Goal: Transaction & Acquisition: Purchase product/service

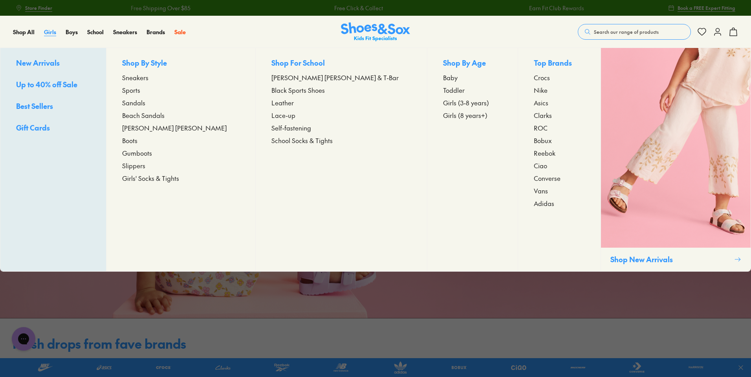
click at [52, 29] on span "Girls" at bounding box center [50, 32] width 12 height 8
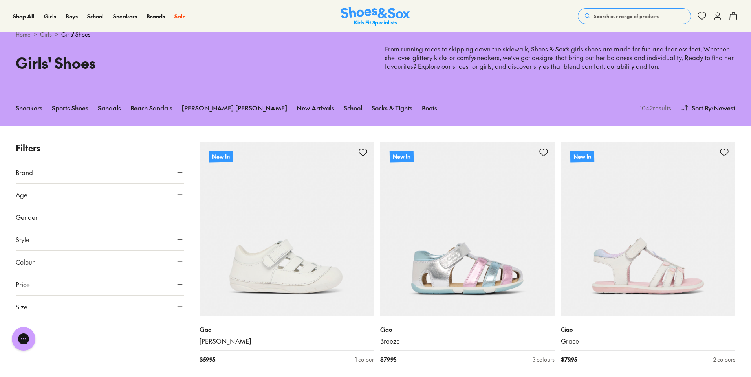
scroll to position [118, 0]
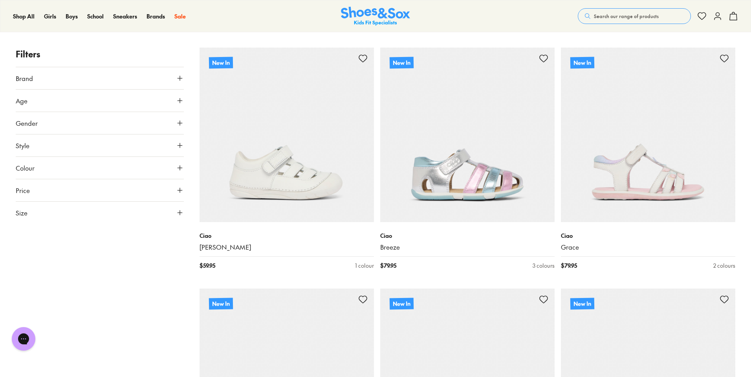
click at [50, 211] on button "Size" at bounding box center [100, 213] width 168 height 22
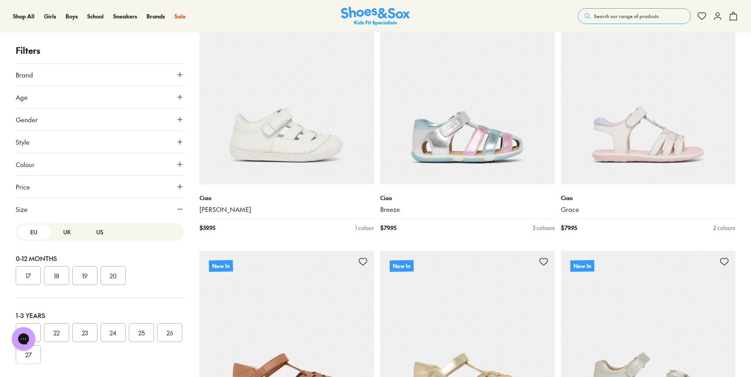
scroll to position [39, 0]
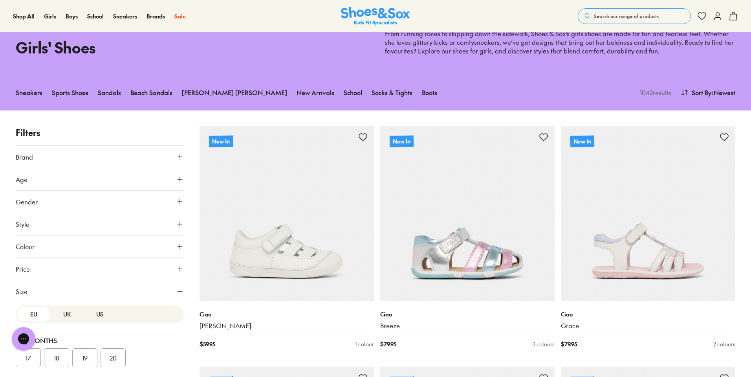
click at [64, 317] on button "UK" at bounding box center [66, 314] width 33 height 15
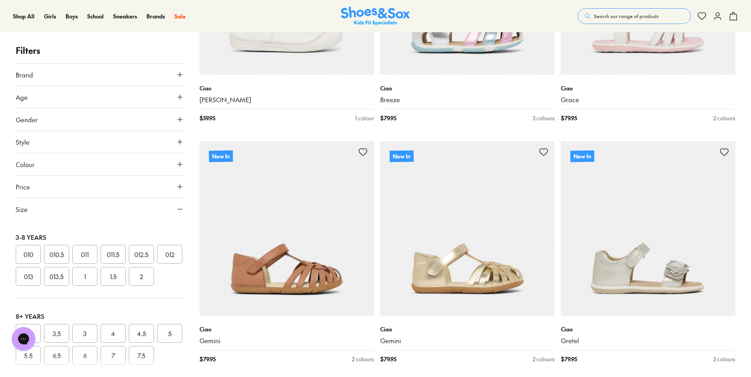
scroll to position [275, 0]
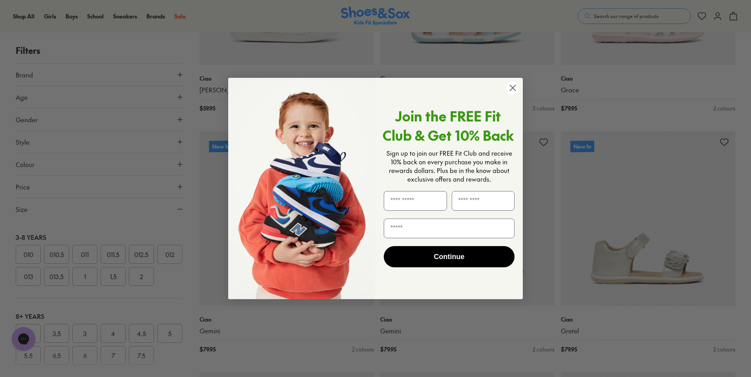
click at [112, 299] on div "Close dialog Join the FREE Fit Club & Get 10% Back Sign up to join our FREE Fit…" at bounding box center [375, 188] width 751 height 377
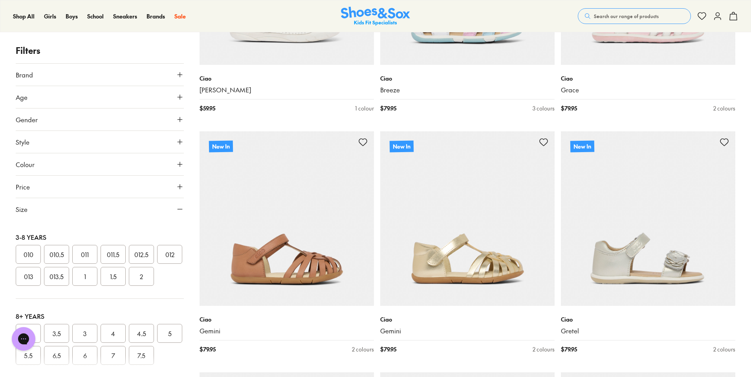
click at [97, 286] on button "1" at bounding box center [84, 276] width 25 height 19
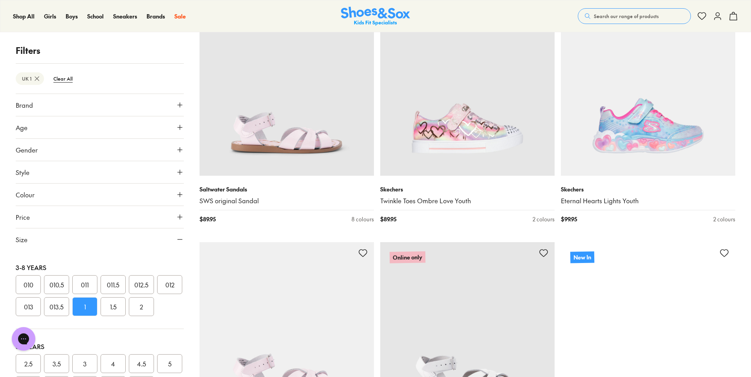
scroll to position [423, 0]
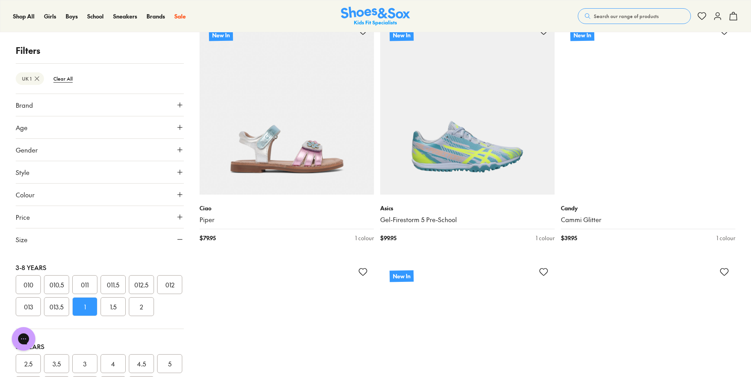
scroll to position [2584, 0]
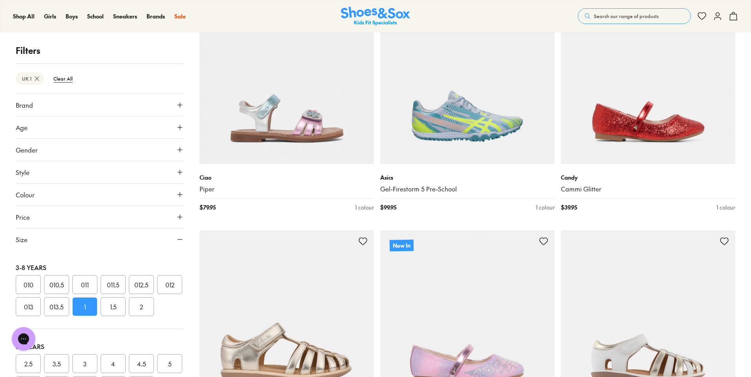
click at [45, 190] on button "Colour" at bounding box center [100, 194] width 168 height 22
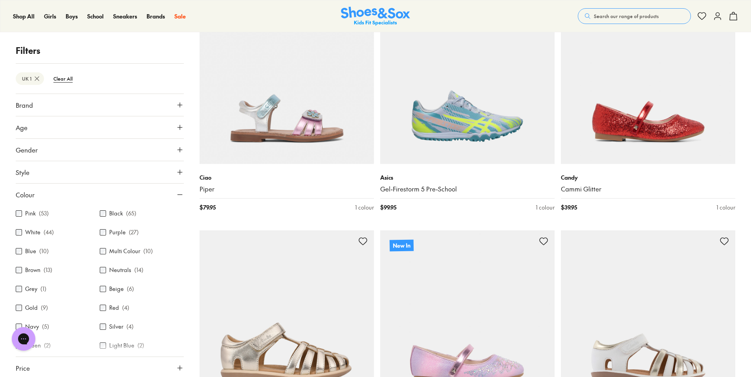
click at [31, 226] on div "Pink ( 53 ) Black ( 65 ) White ( 44 ) Purple ( 27 ) Blue ( 10 ) Multi Colour ( …" at bounding box center [100, 302] width 168 height 195
click at [36, 231] on label "White" at bounding box center [32, 232] width 15 height 8
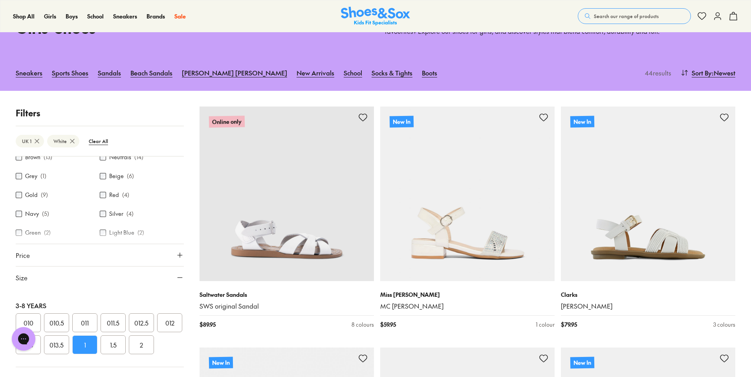
scroll to position [236, 0]
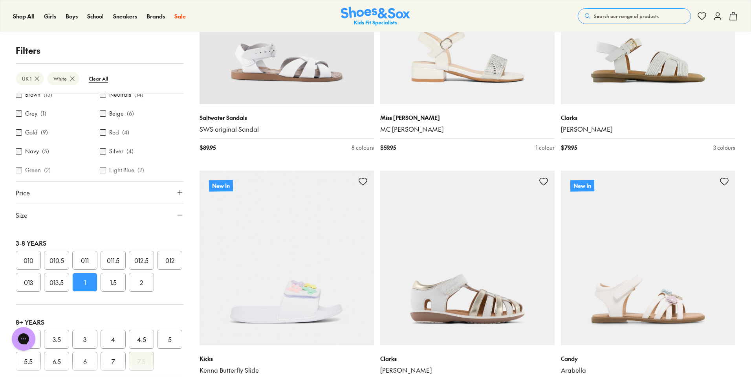
click at [41, 292] on button "013" at bounding box center [28, 282] width 25 height 19
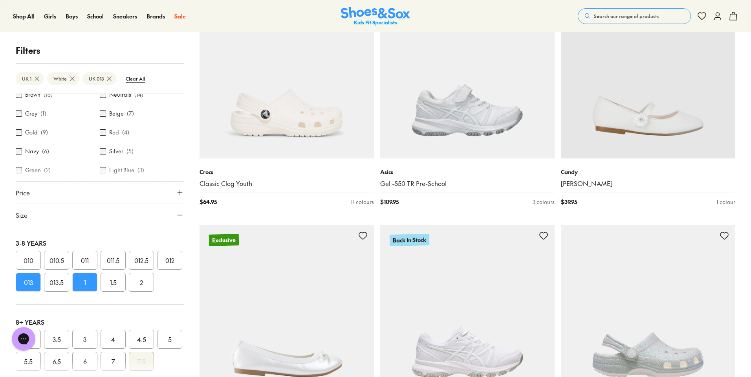
scroll to position [1898, 0]
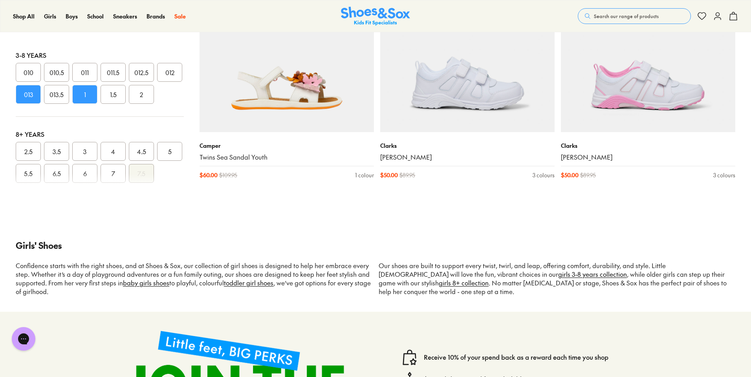
scroll to position [4059, 0]
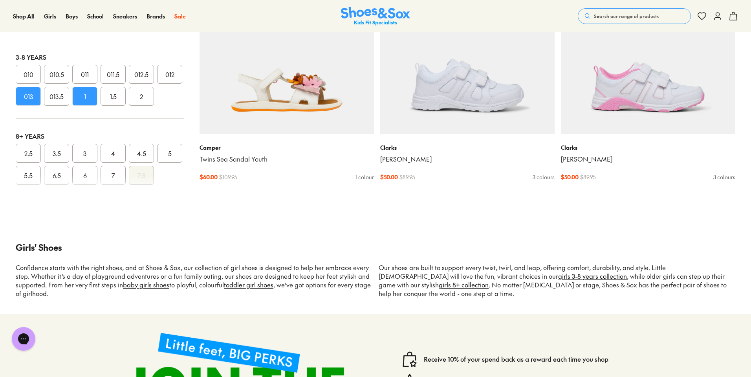
click at [626, 15] on span "Search our range of products" at bounding box center [626, 16] width 65 height 7
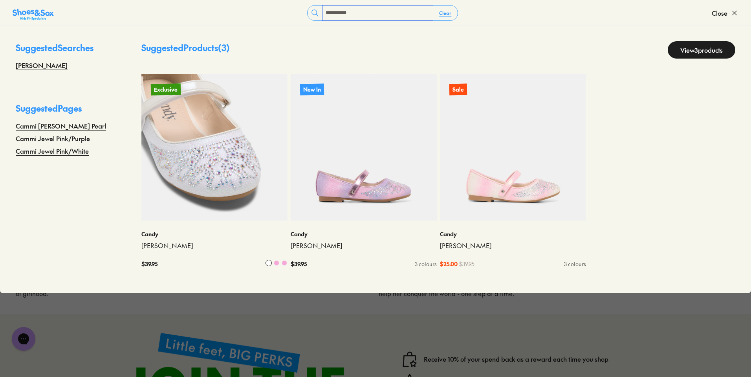
type input "**********"
click at [222, 172] on img at bounding box center [214, 147] width 146 height 146
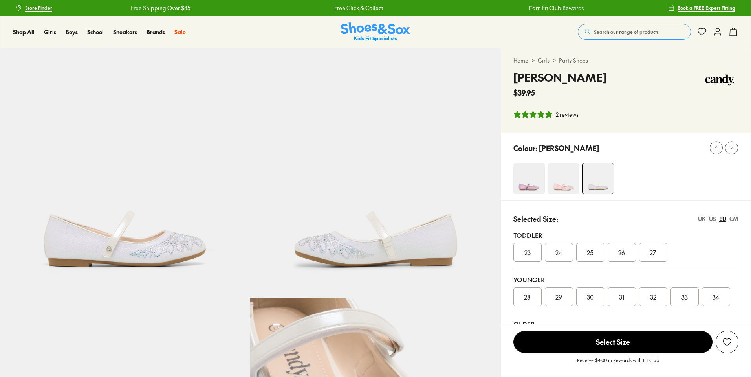
select select "*"
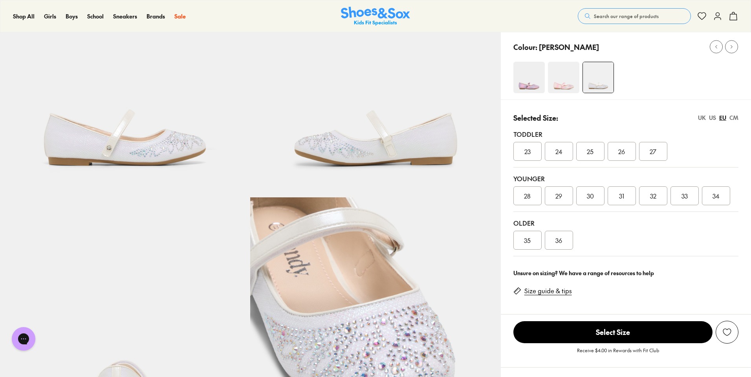
scroll to position [157, 0]
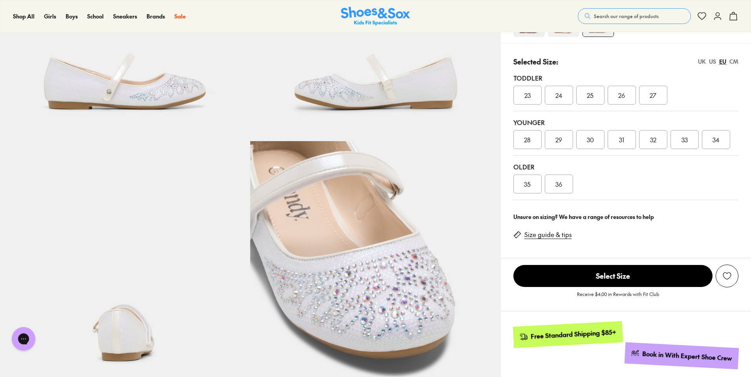
click at [703, 62] on div "UK" at bounding box center [702, 61] width 8 height 8
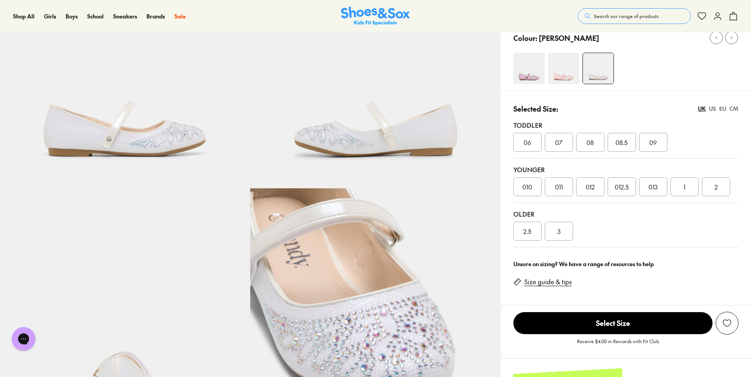
scroll to position [79, 0]
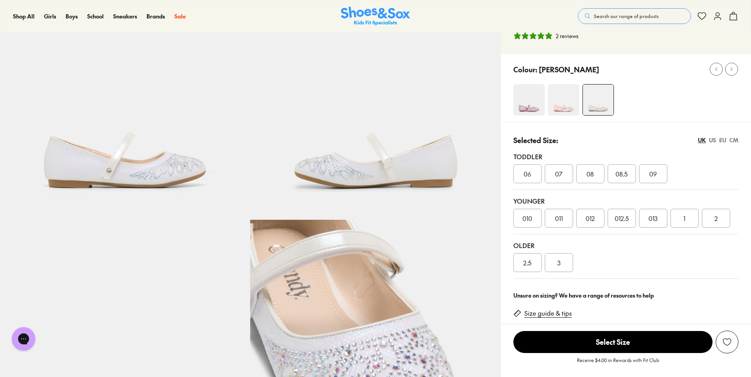
click at [684, 213] on div "1" at bounding box center [685, 218] width 28 height 19
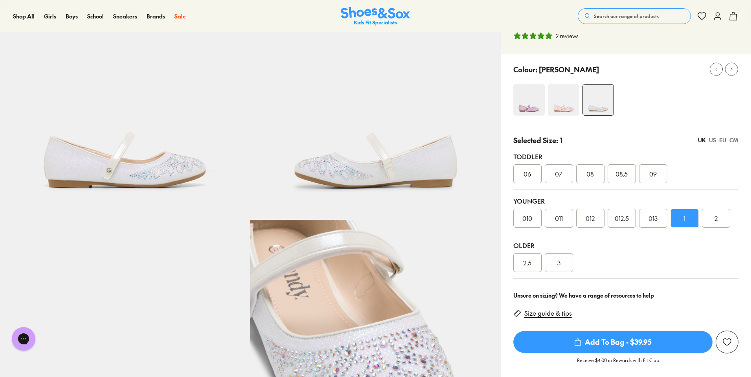
click at [644, 340] on span "Add To Bag - $39.95" at bounding box center [613, 342] width 199 height 22
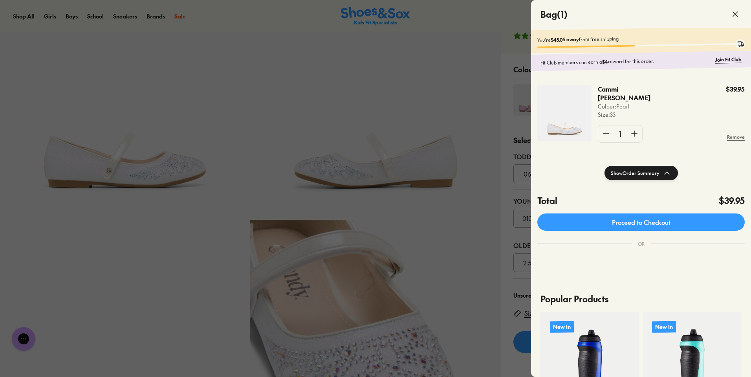
drag, startPoint x: 734, startPoint y: 15, endPoint x: 734, endPoint y: 20, distance: 5.2
click at [734, 15] on icon at bounding box center [735, 13] width 9 height 9
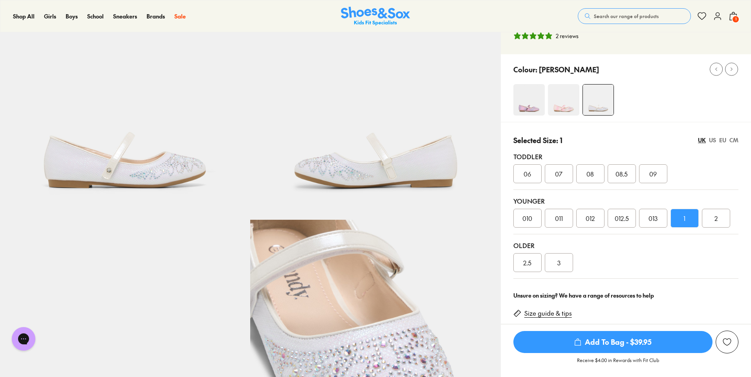
click at [648, 220] on div "013" at bounding box center [653, 218] width 28 height 19
click at [630, 340] on span "Add To Bag - $39.95" at bounding box center [613, 342] width 199 height 22
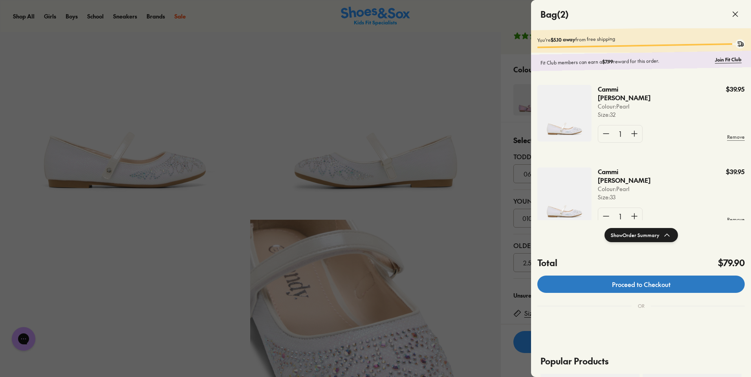
click at [649, 290] on link "Proceed to Checkout" at bounding box center [640, 283] width 207 height 17
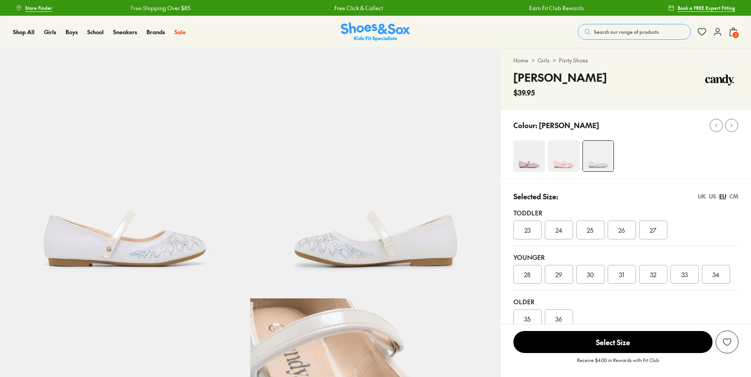
select select "*"
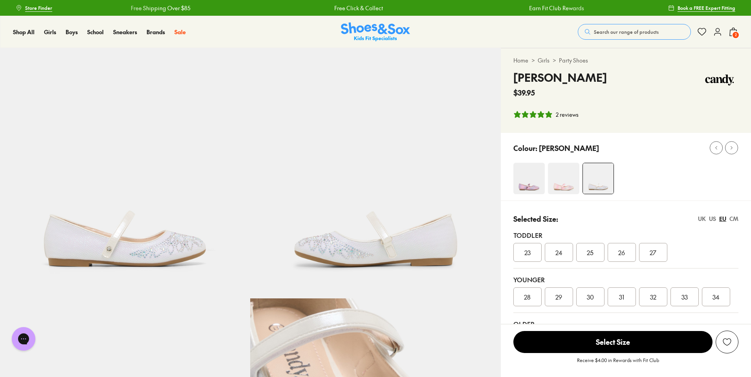
click at [736, 26] on button "2" at bounding box center [733, 31] width 9 height 17
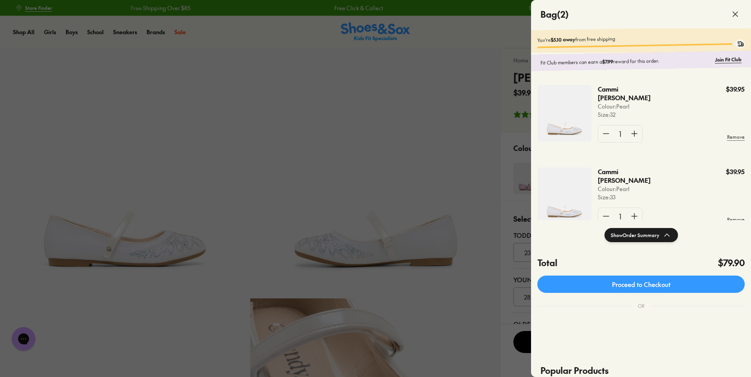
click at [486, 32] on div at bounding box center [375, 188] width 751 height 377
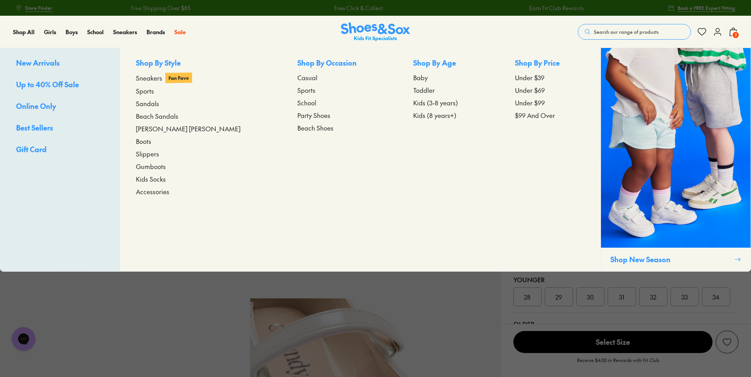
click at [155, 191] on span "Accessories" at bounding box center [152, 191] width 33 height 9
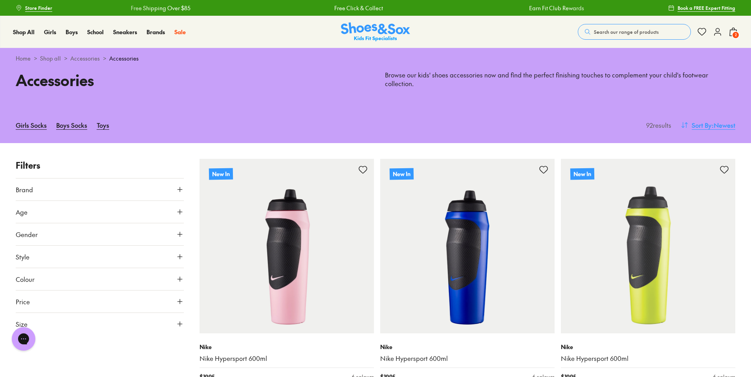
click at [723, 125] on span ": Newest" at bounding box center [724, 124] width 24 height 9
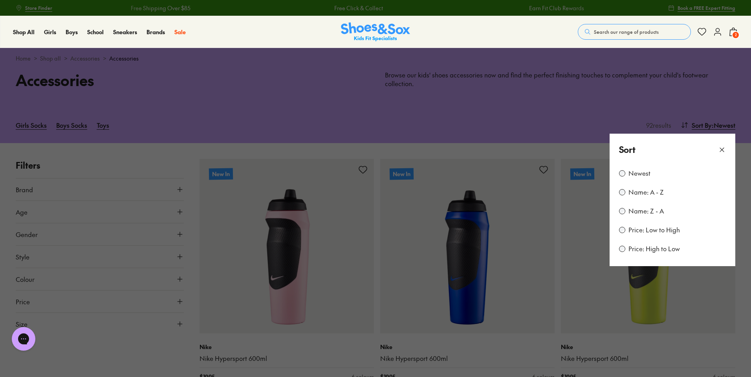
click at [653, 232] on label "Price: Low to High" at bounding box center [654, 230] width 51 height 9
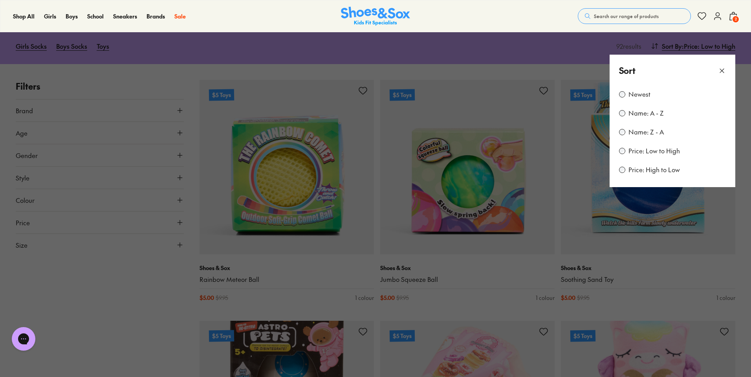
click at [338, 51] on button at bounding box center [375, 188] width 751 height 377
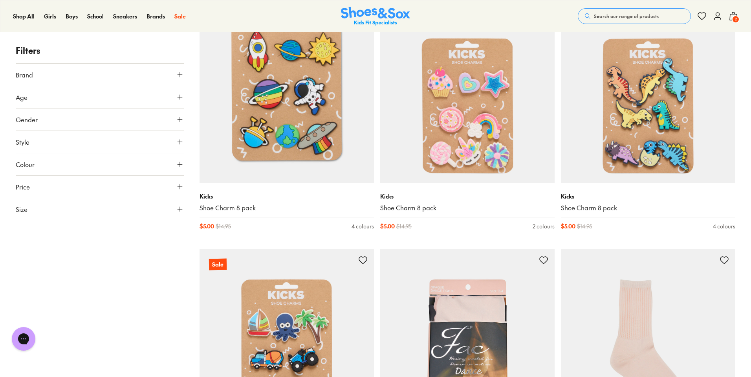
scroll to position [1258, 0]
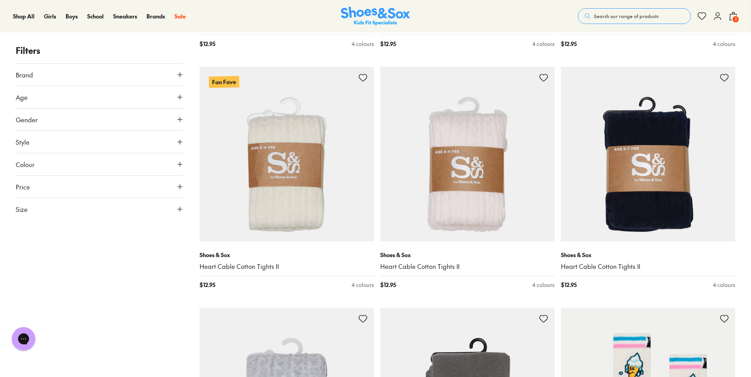
scroll to position [4149, 0]
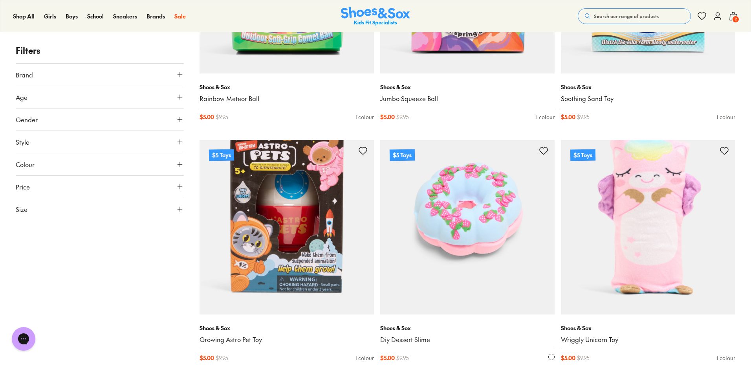
scroll to position [261, 0]
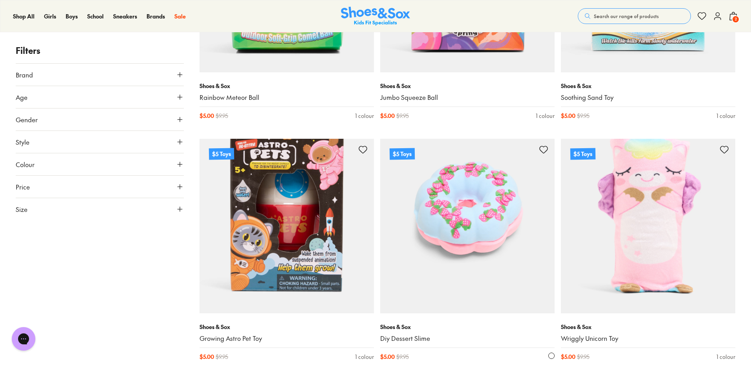
click at [426, 208] on img at bounding box center [467, 226] width 174 height 174
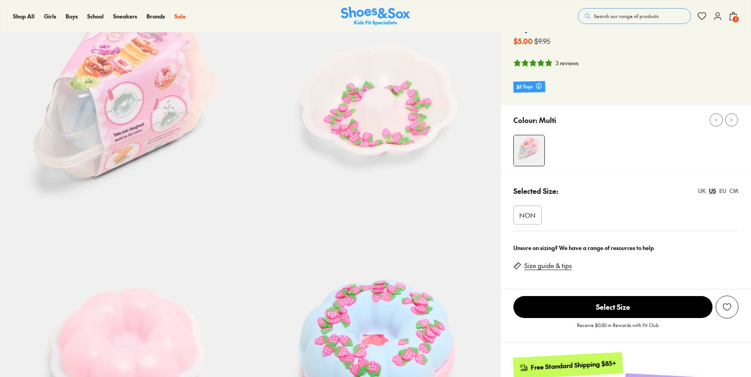
select select "*"
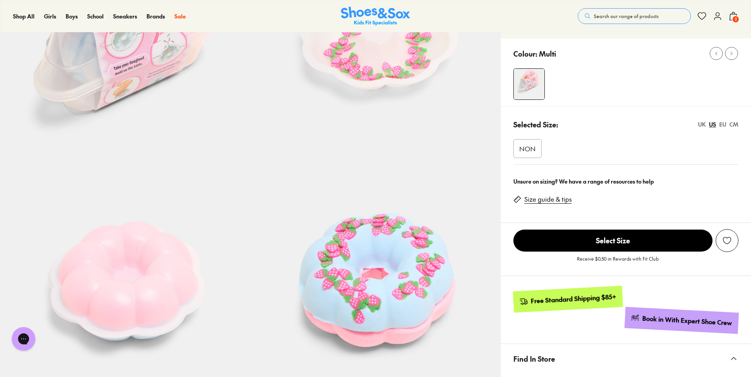
click at [620, 237] on span "Select Size" at bounding box center [613, 240] width 199 height 22
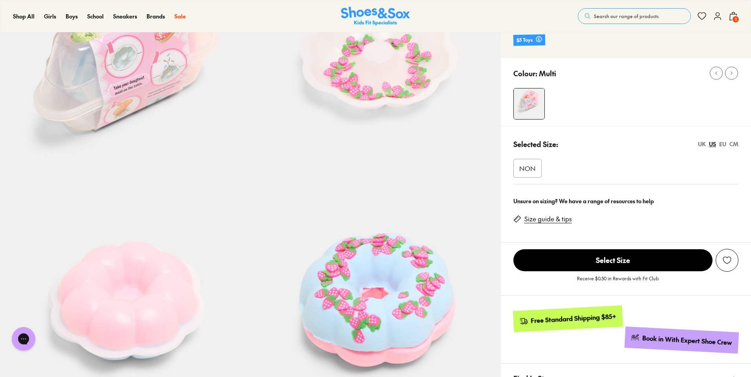
click at [625, 261] on span "Select Size" at bounding box center [613, 260] width 199 height 22
click at [524, 163] on div "NON" at bounding box center [528, 168] width 28 height 19
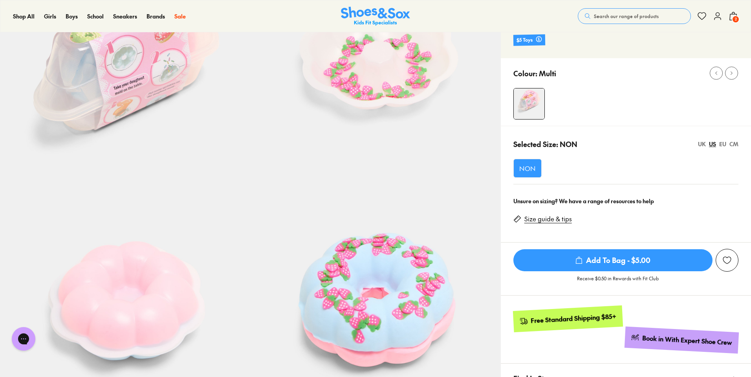
click at [618, 256] on span "Add To Bag - $5.00" at bounding box center [613, 260] width 199 height 22
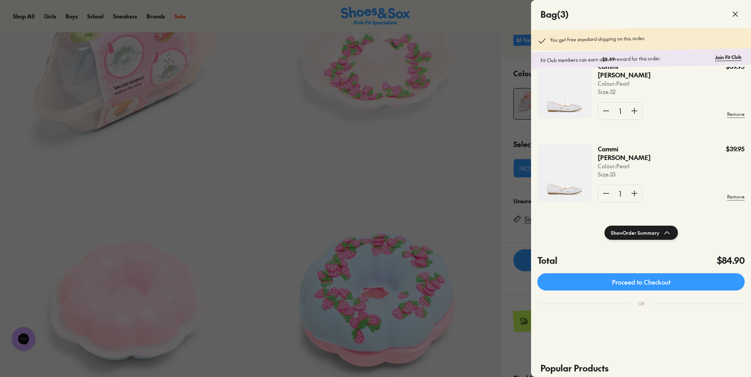
scroll to position [121, 0]
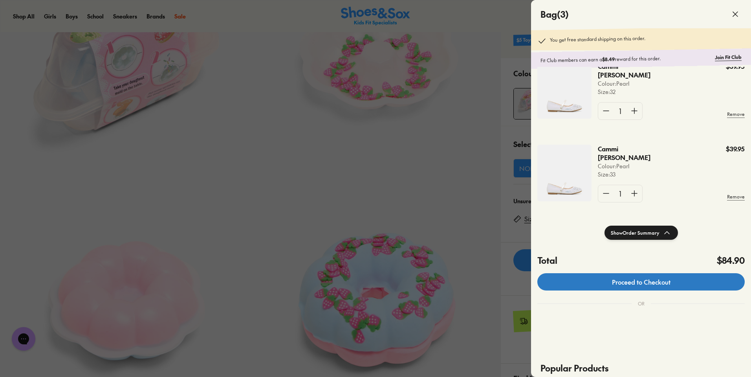
click at [658, 279] on link "Proceed to Checkout" at bounding box center [640, 281] width 207 height 17
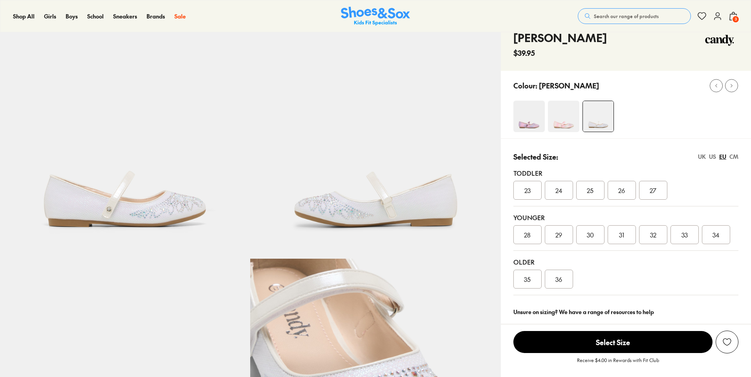
select select "*"
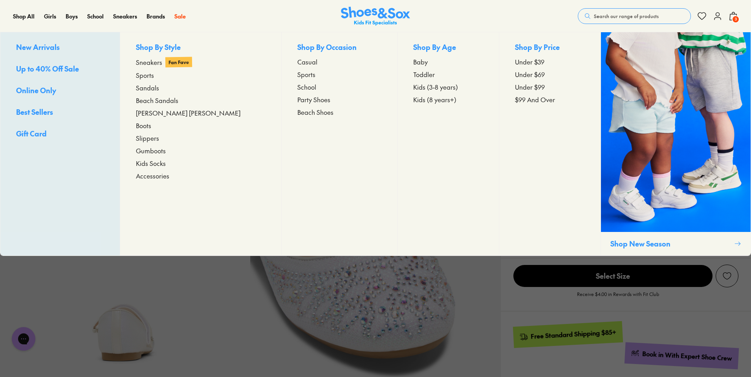
click at [158, 57] on span "Sneakers" at bounding box center [149, 61] width 26 height 9
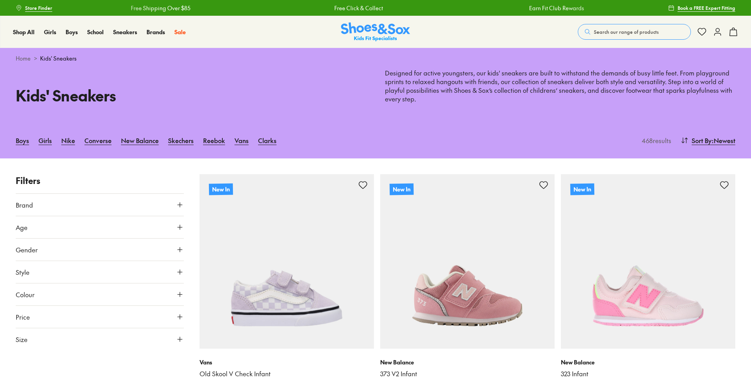
click at [64, 244] on button "Gender" at bounding box center [100, 249] width 168 height 22
click at [127, 277] on label "Girls" at bounding box center [120, 272] width 41 height 15
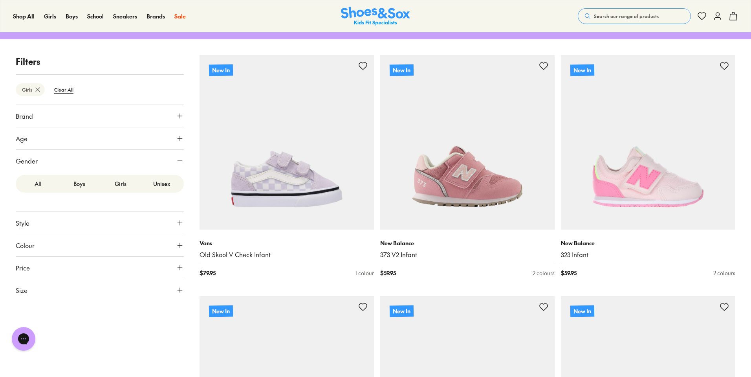
click at [56, 227] on button "Style" at bounding box center [100, 223] width 168 height 22
click at [43, 238] on label "Sneakers" at bounding box center [36, 241] width 23 height 8
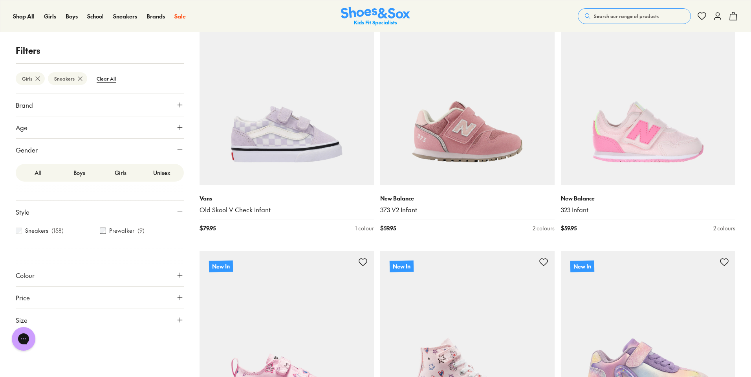
scroll to position [196, 0]
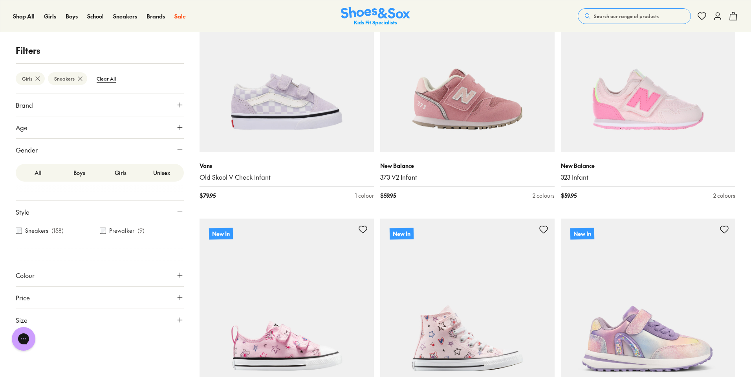
click at [70, 127] on button "Age" at bounding box center [100, 127] width 168 height 22
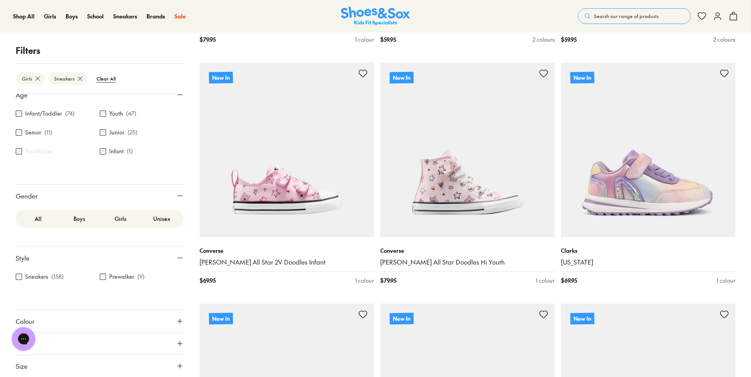
scroll to position [354, 0]
click at [70, 363] on button "Size" at bounding box center [100, 366] width 168 height 22
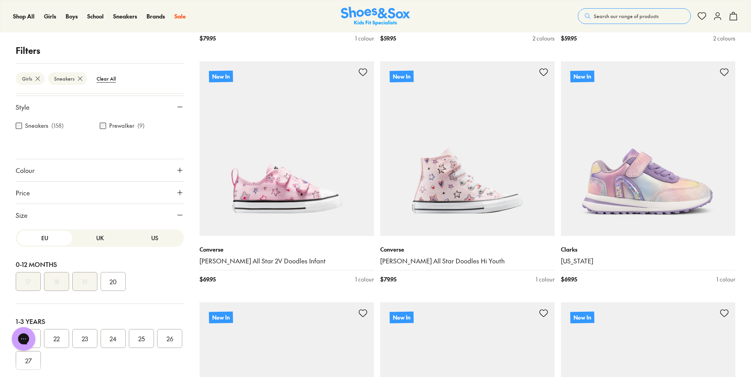
click at [94, 235] on button "UK" at bounding box center [99, 238] width 55 height 15
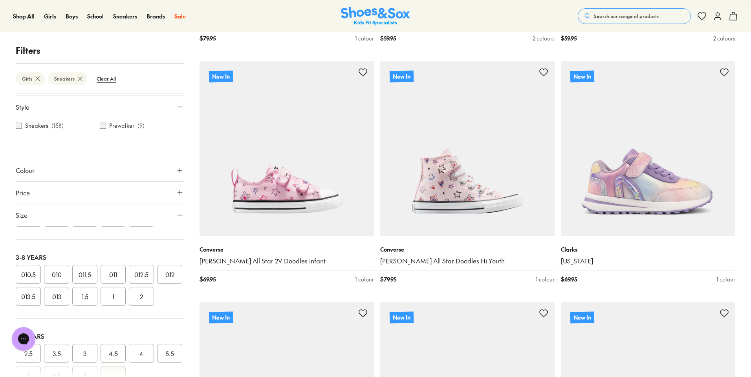
scroll to position [157, 0]
click at [126, 292] on button "1" at bounding box center [113, 282] width 25 height 19
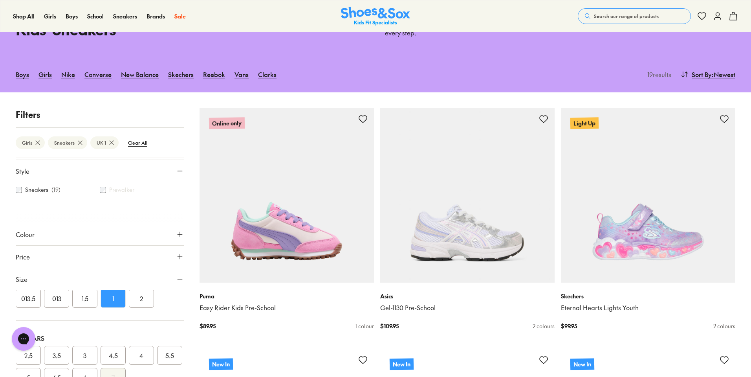
scroll to position [166, 0]
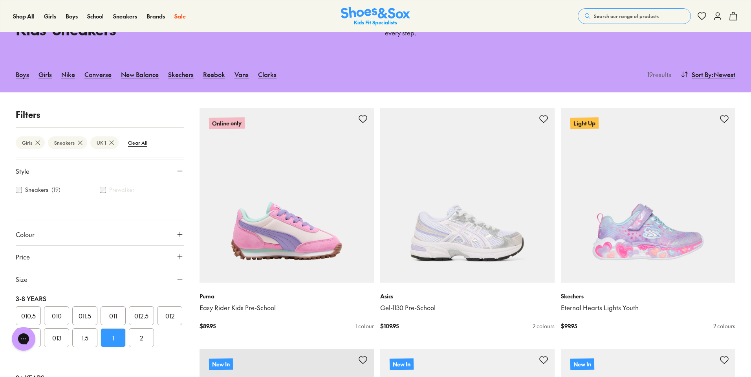
click at [69, 347] on button "013" at bounding box center [56, 337] width 25 height 19
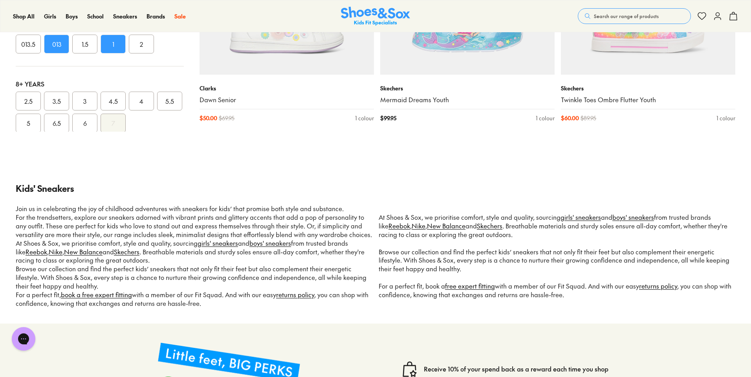
scroll to position [2463, 0]
